Goal: Contribute content

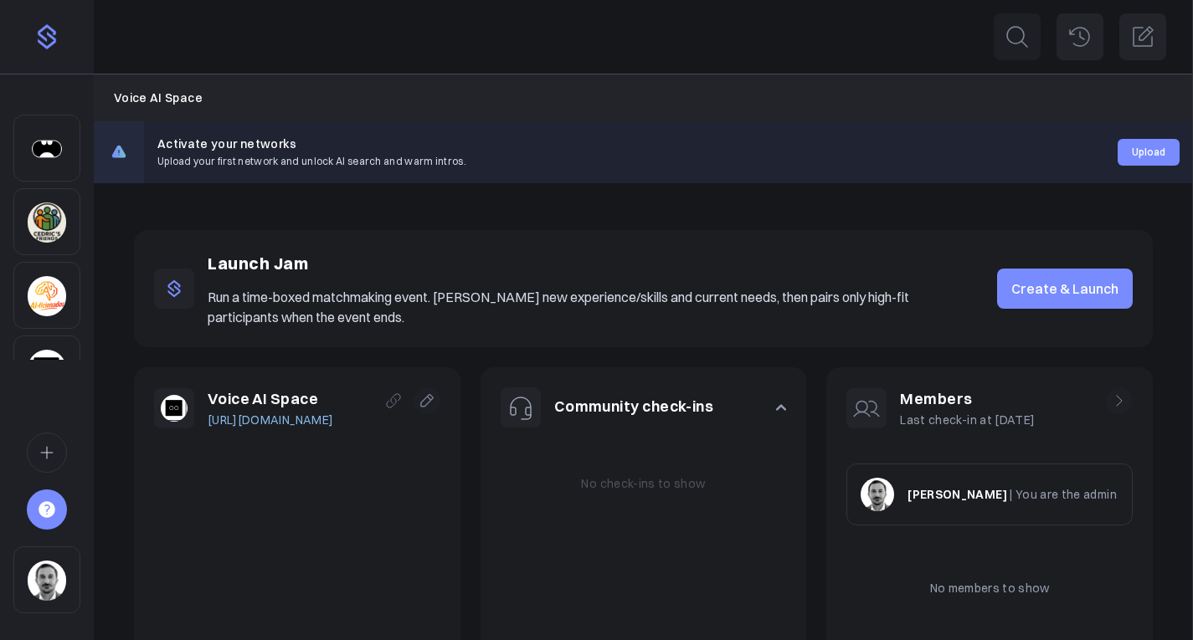
click at [1067, 286] on link "Create & Launch" at bounding box center [1065, 289] width 136 height 40
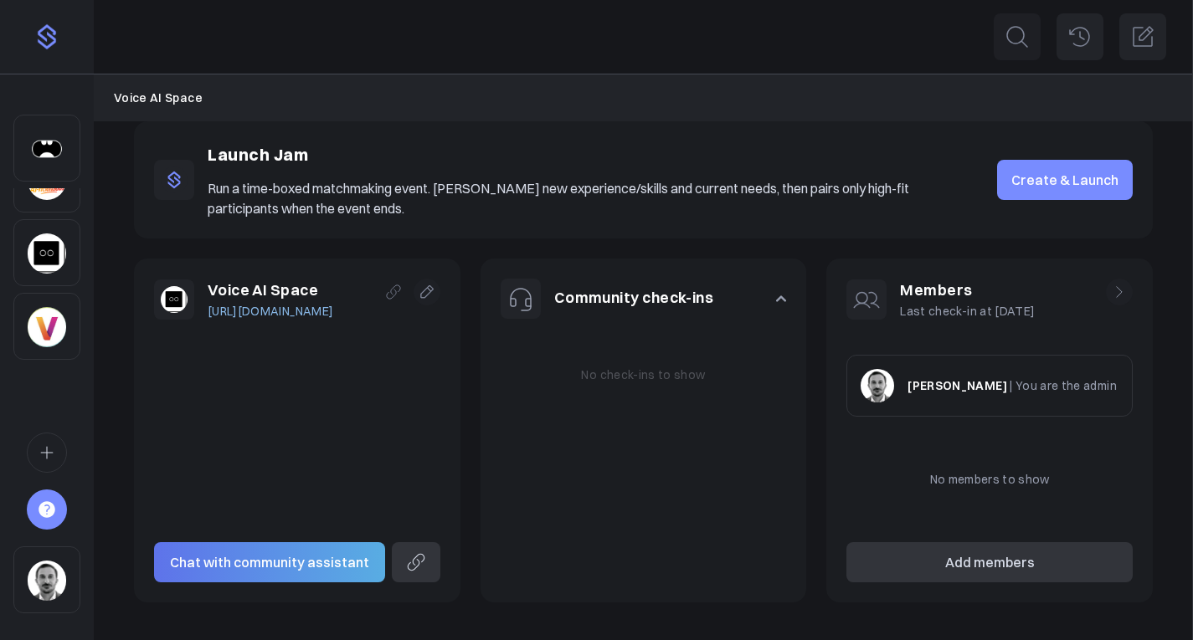
scroll to position [111, 0]
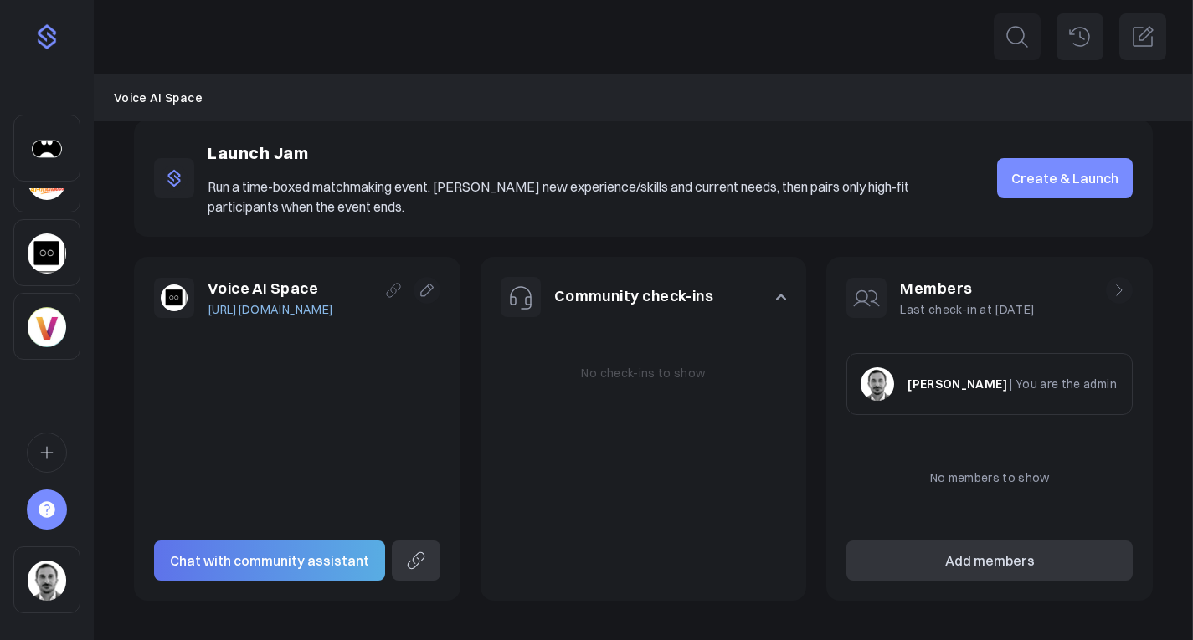
click at [435, 288] on icon at bounding box center [427, 290] width 17 height 17
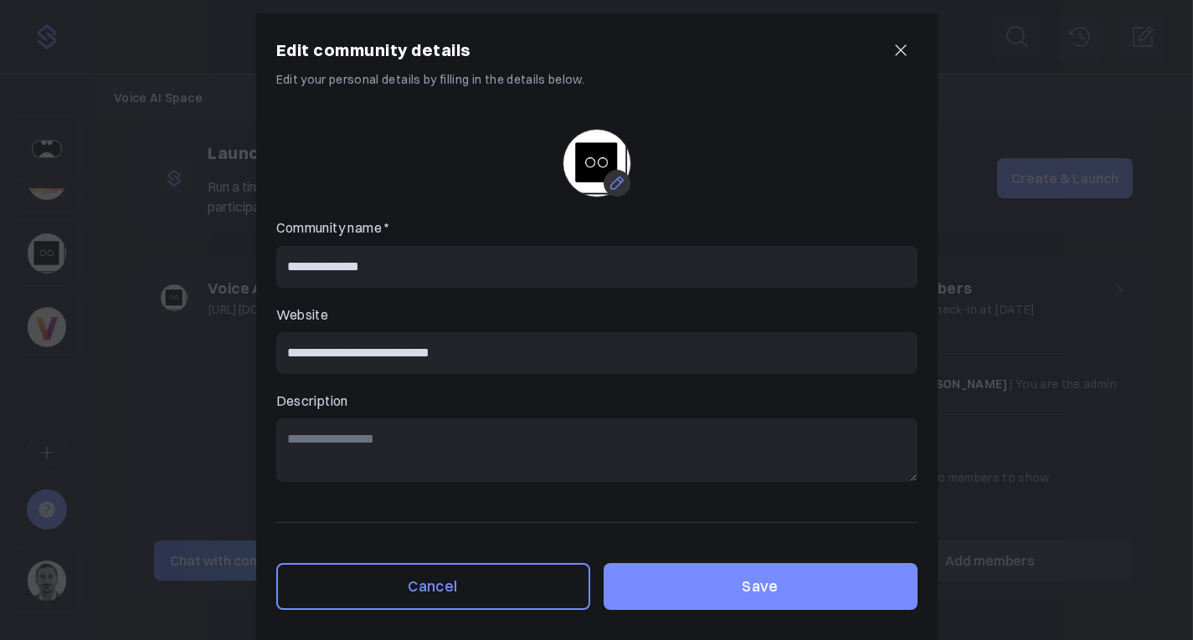
click at [614, 181] on icon at bounding box center [617, 183] width 17 height 17
click at [0, 0] on input "file" at bounding box center [0, 0] width 0 height 0
click at [745, 580] on button "Save" at bounding box center [761, 586] width 314 height 47
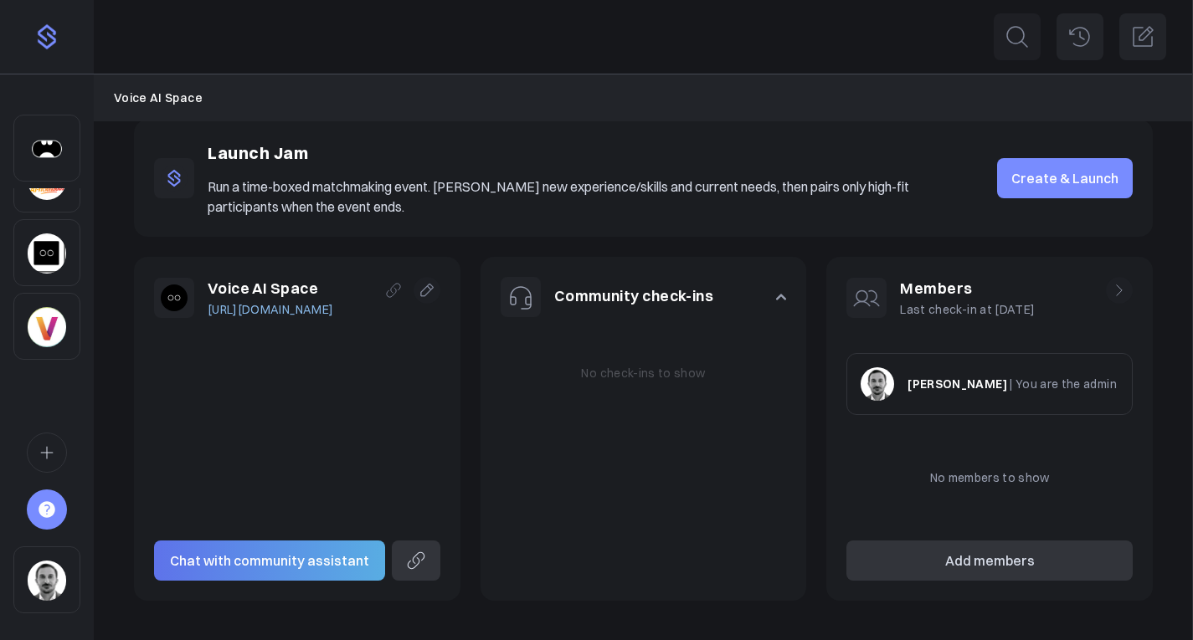
click at [637, 478] on div "Community check-ins No check-ins to show" at bounding box center [644, 429] width 326 height 345
click at [786, 296] on icon "button" at bounding box center [782, 297] width 8 height 4
